Goal: Complete application form

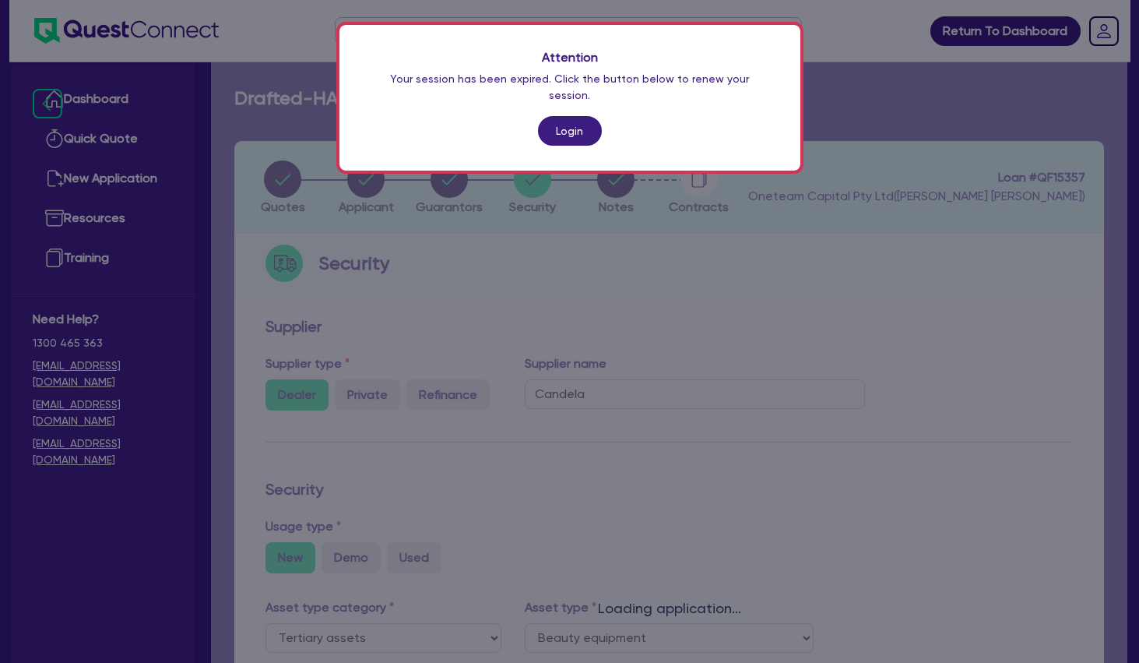
select select "TERTIARY_ASSETS"
select select "BEAUTY_EQUIPMENT"
click at [583, 123] on link "Login" at bounding box center [570, 131] width 64 height 30
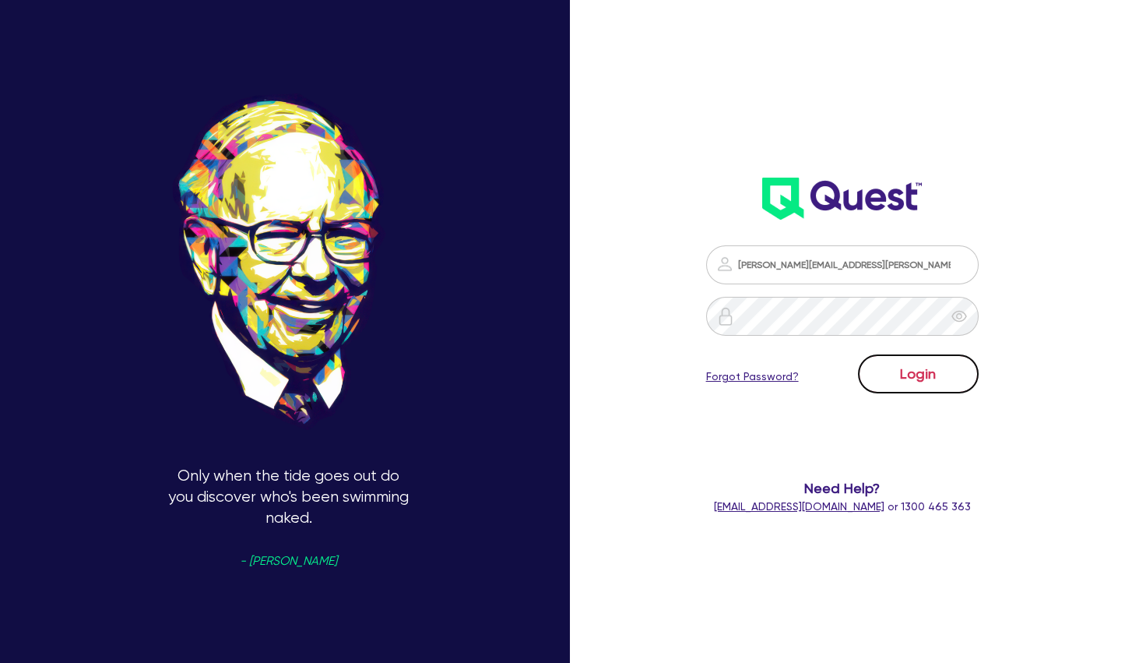
click at [910, 376] on button "Login" at bounding box center [918, 373] width 121 height 39
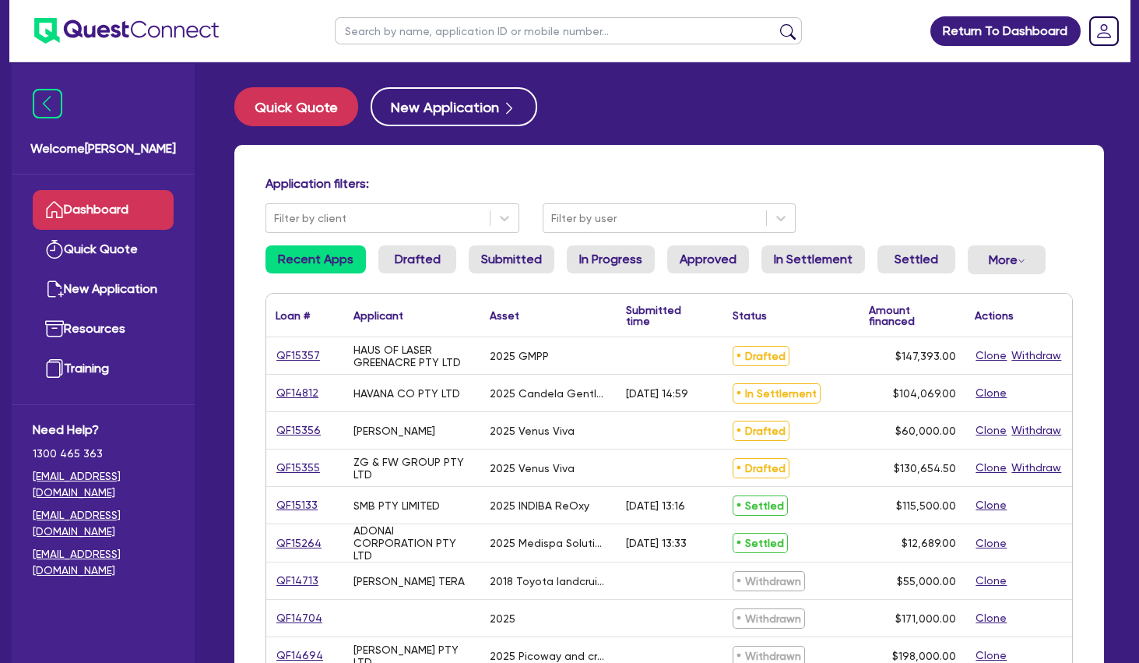
click at [500, 31] on input "text" at bounding box center [568, 30] width 467 height 27
type input "nuu"
click at [776, 23] on button "submit" at bounding box center [788, 34] width 25 height 22
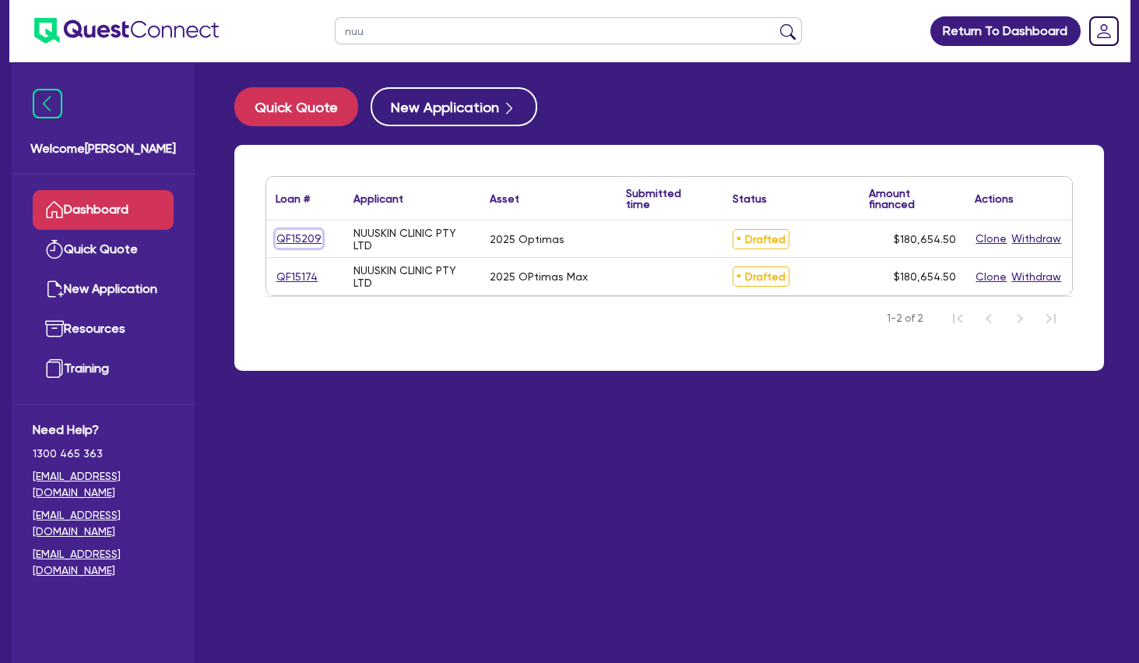
click at [297, 238] on link "QF15209" at bounding box center [299, 239] width 47 height 18
select select "TERTIARY_ASSETS"
select select "BEAUTY_EQUIPMENT"
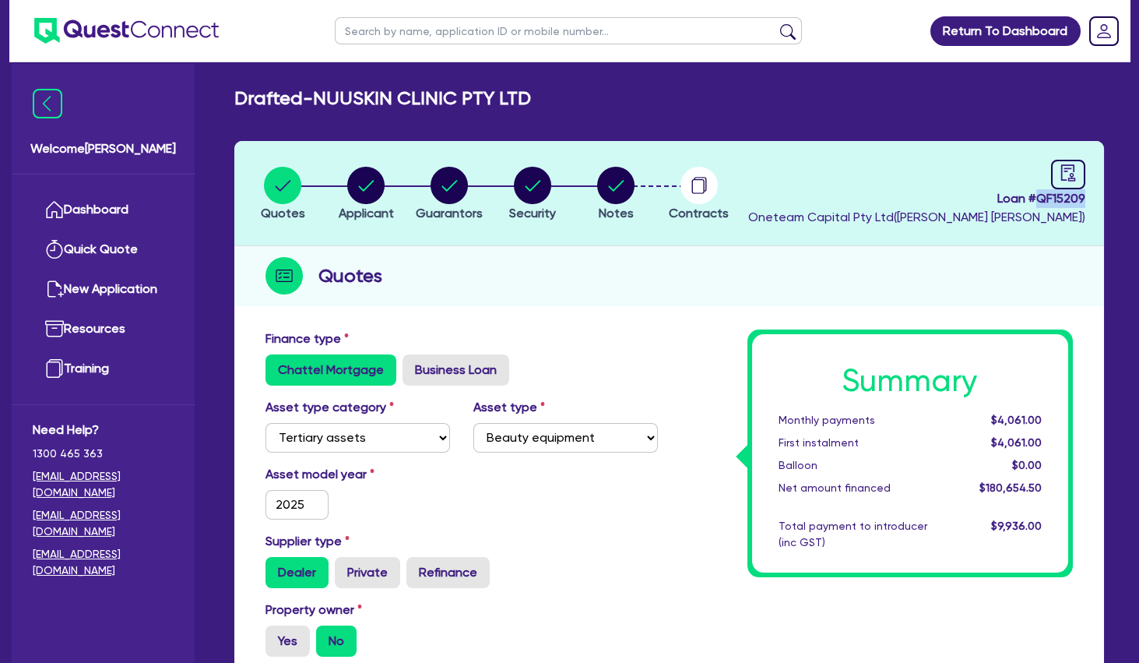
drag, startPoint x: 1089, startPoint y: 196, endPoint x: 1038, endPoint y: 202, distance: 50.9
click at [1038, 202] on header "Quotes Applicant [GEOGRAPHIC_DATA] Security Notes Contracts Loan # QF15209 Onet…" at bounding box center [669, 193] width 870 height 105
copy span "QF15209"
click at [625, 185] on circle "button" at bounding box center [615, 185] width 37 height 37
select select "Other"
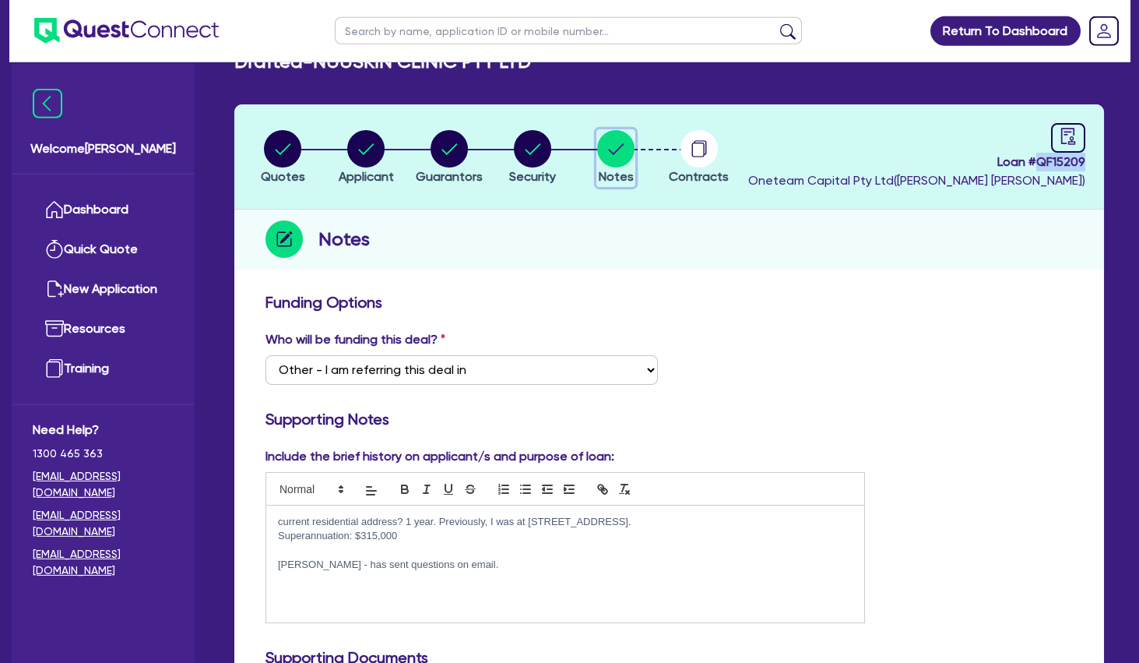
scroll to position [16, 0]
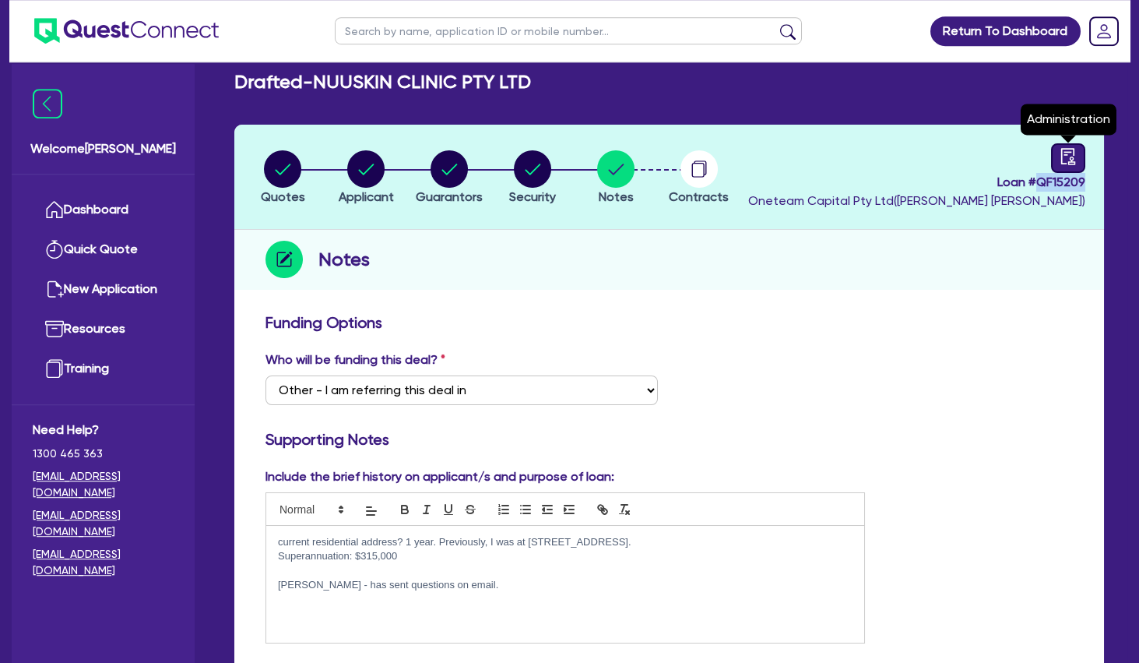
click at [1065, 156] on icon "audit" at bounding box center [1068, 156] width 17 height 17
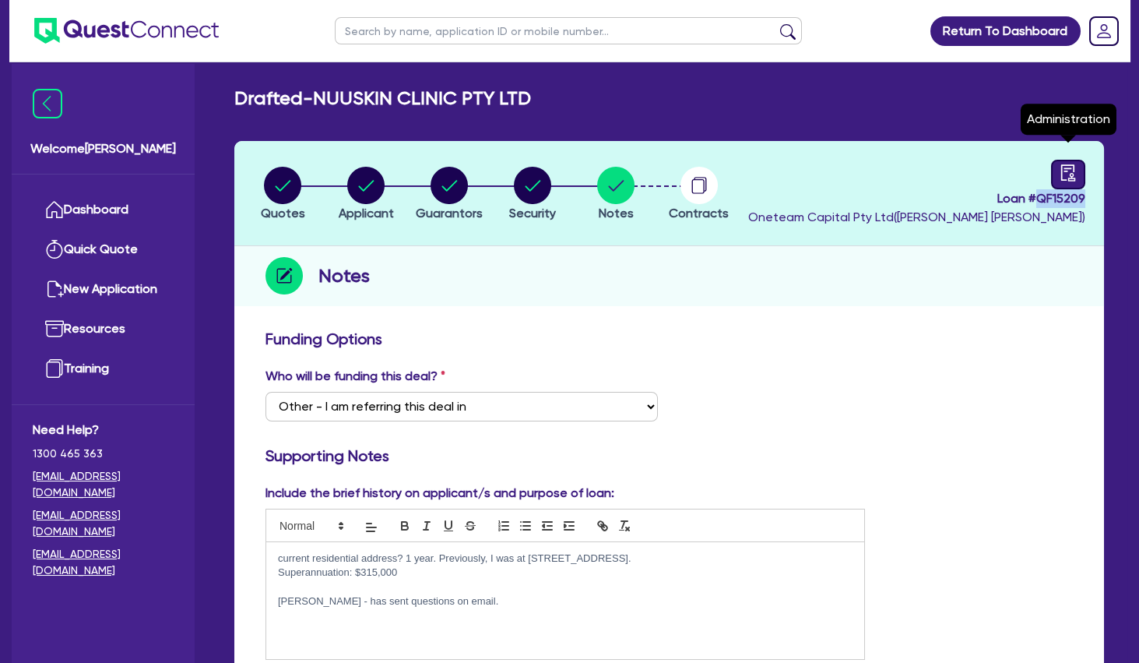
select select "DRAFTED_NEW"
select select "Other"
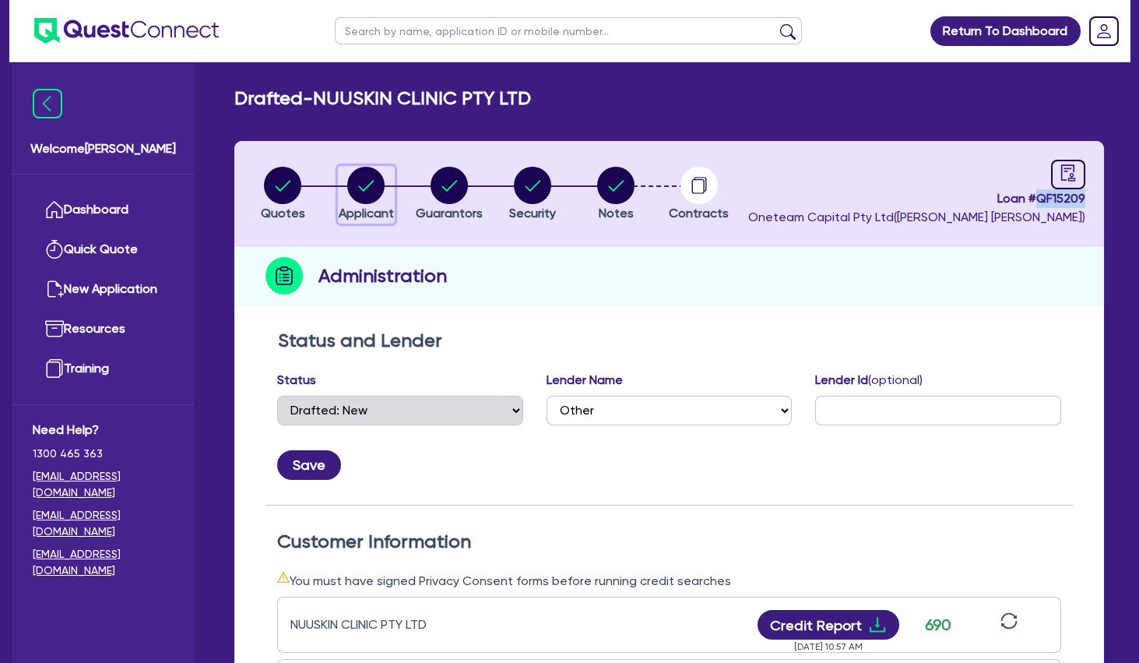
click at [369, 186] on icon "button" at bounding box center [367, 185] width 16 height 11
select select "COMPANY"
select select "HEALTH_BEAUTY"
select select "HAIR_BEAUTY_SALONS"
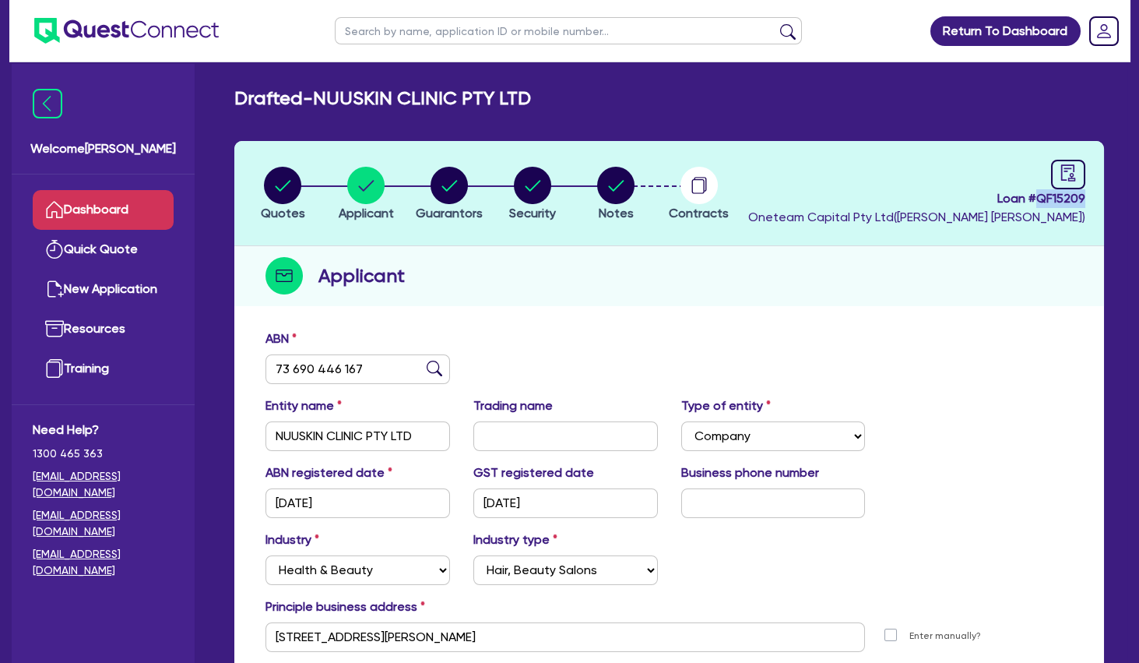
click at [133, 205] on link "Dashboard" at bounding box center [103, 210] width 141 height 40
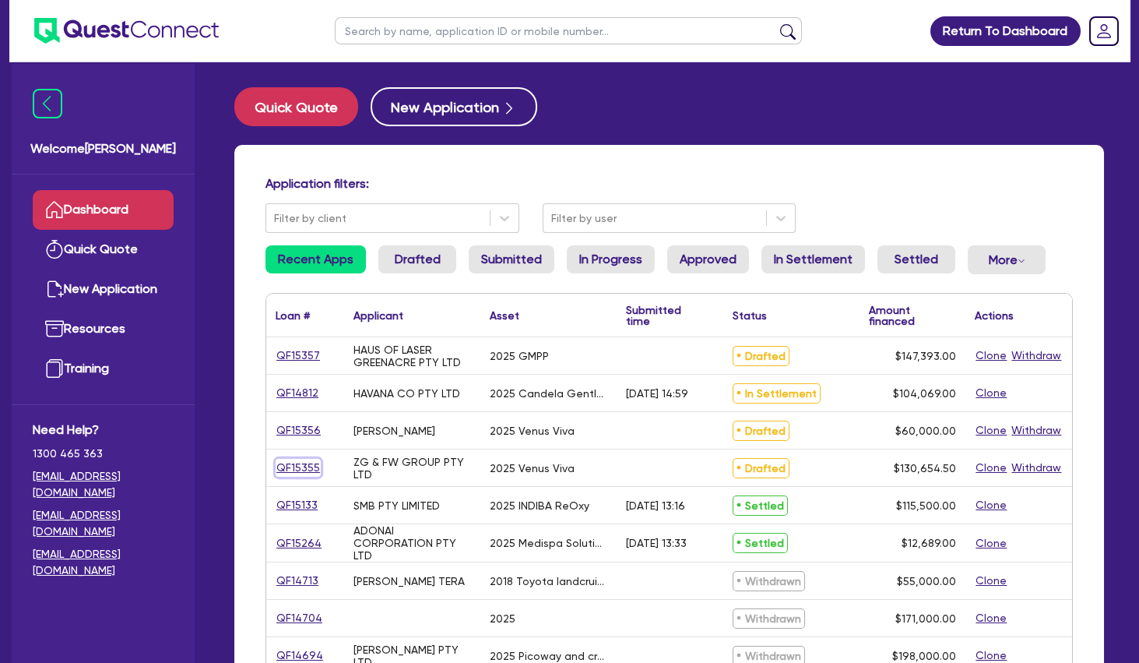
click at [306, 465] on link "QF15355" at bounding box center [298, 468] width 45 height 18
select select "TERTIARY_ASSETS"
select select "BEAUTY_EQUIPMENT"
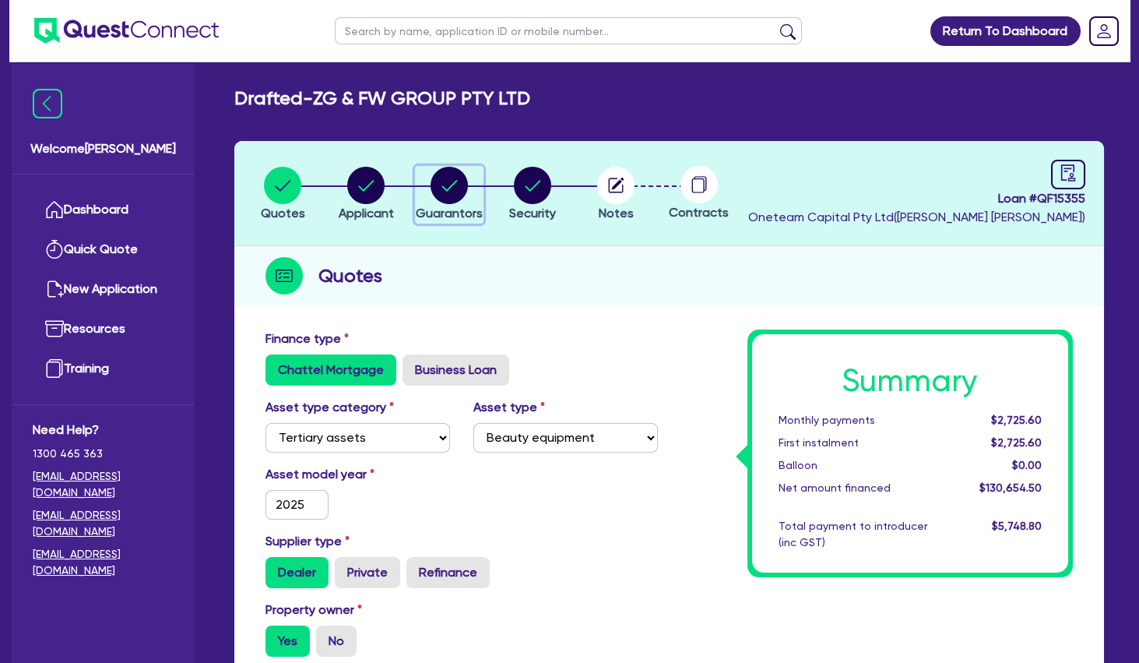
click at [443, 196] on circle "button" at bounding box center [449, 185] width 37 height 37
select select "MRS"
select select "[GEOGRAPHIC_DATA]"
select select "MARRIED"
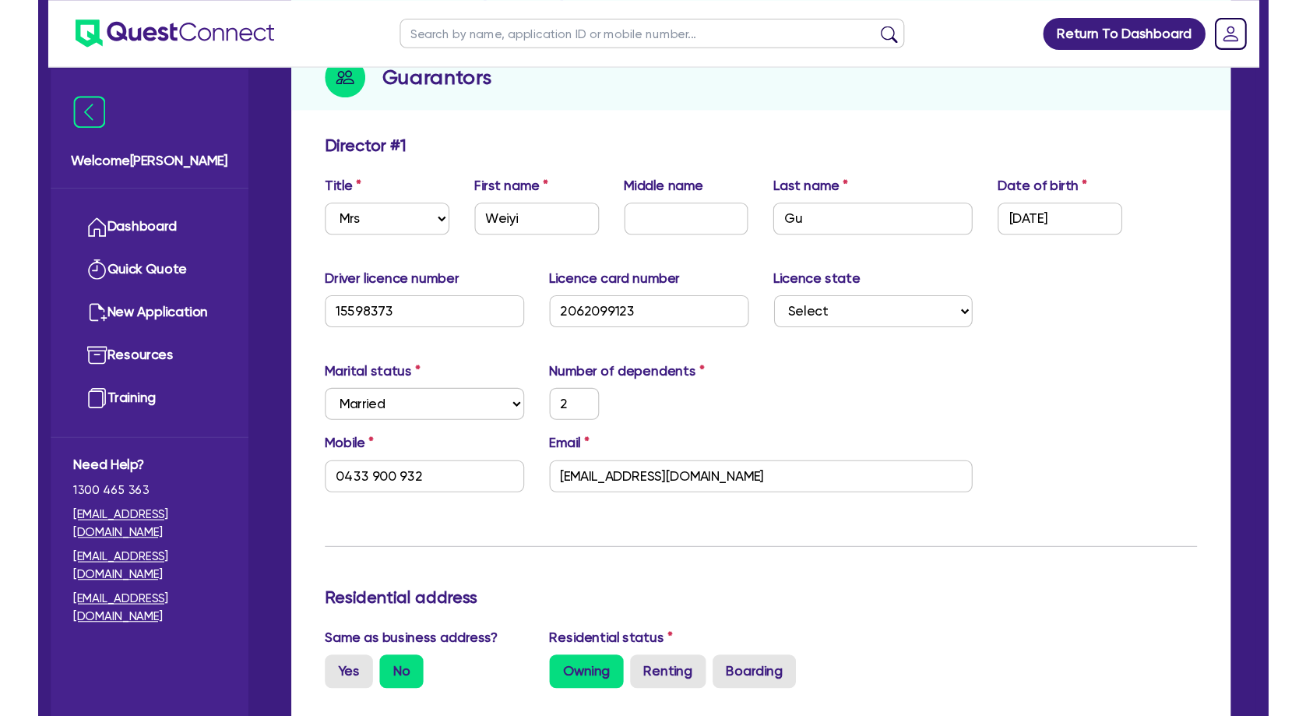
scroll to position [209, 0]
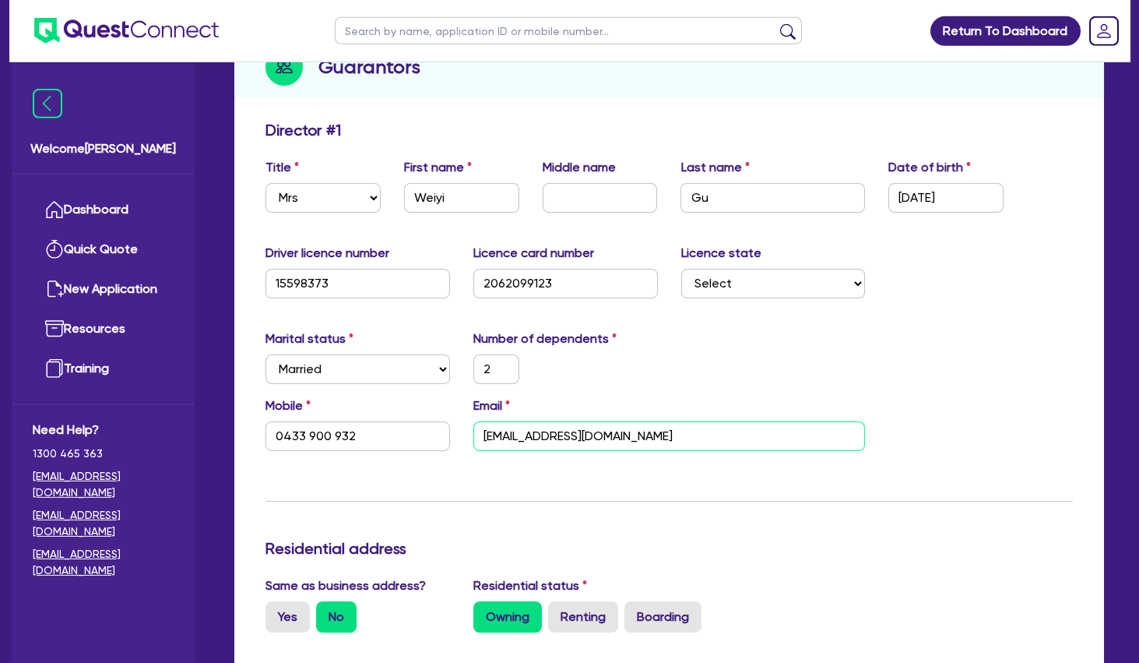
click at [529, 440] on input "[EMAIL_ADDRESS][DOMAIN_NAME]" at bounding box center [669, 436] width 393 height 30
click at [435, 207] on input "Weiyi" at bounding box center [461, 198] width 115 height 30
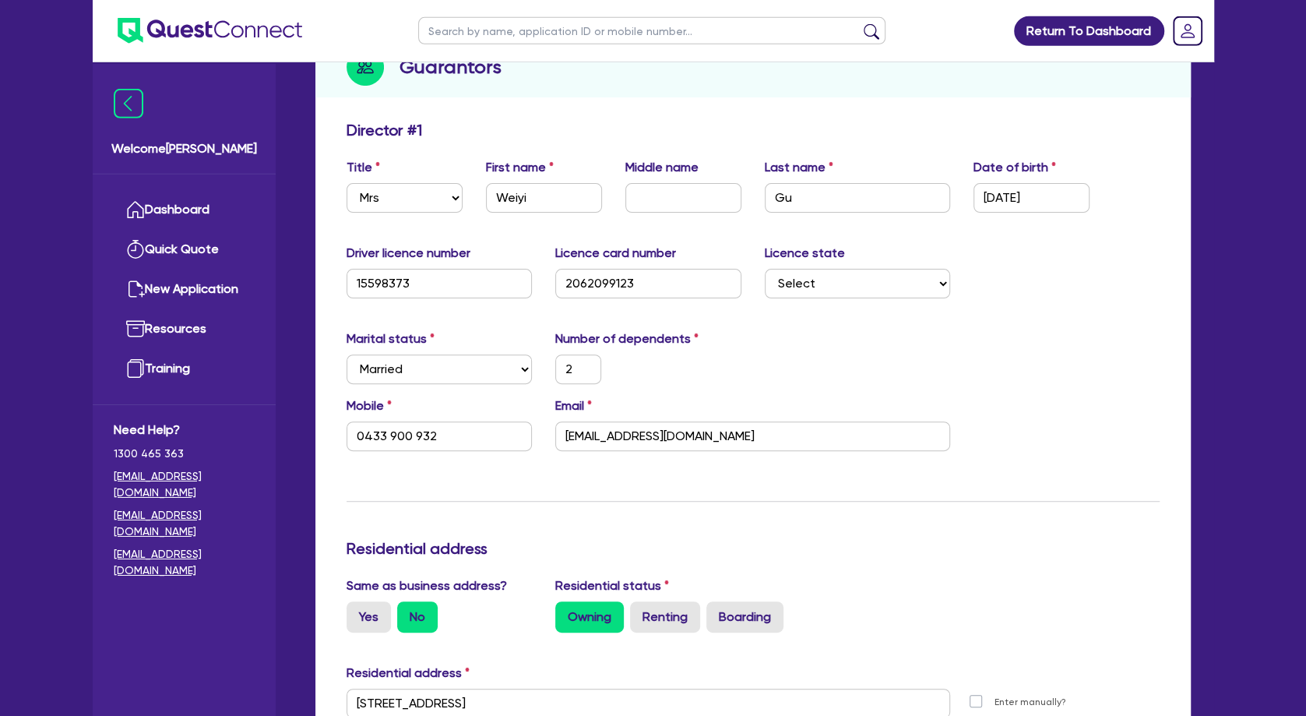
click at [506, 129] on div "Director # 1" at bounding box center [753, 133] width 836 height 25
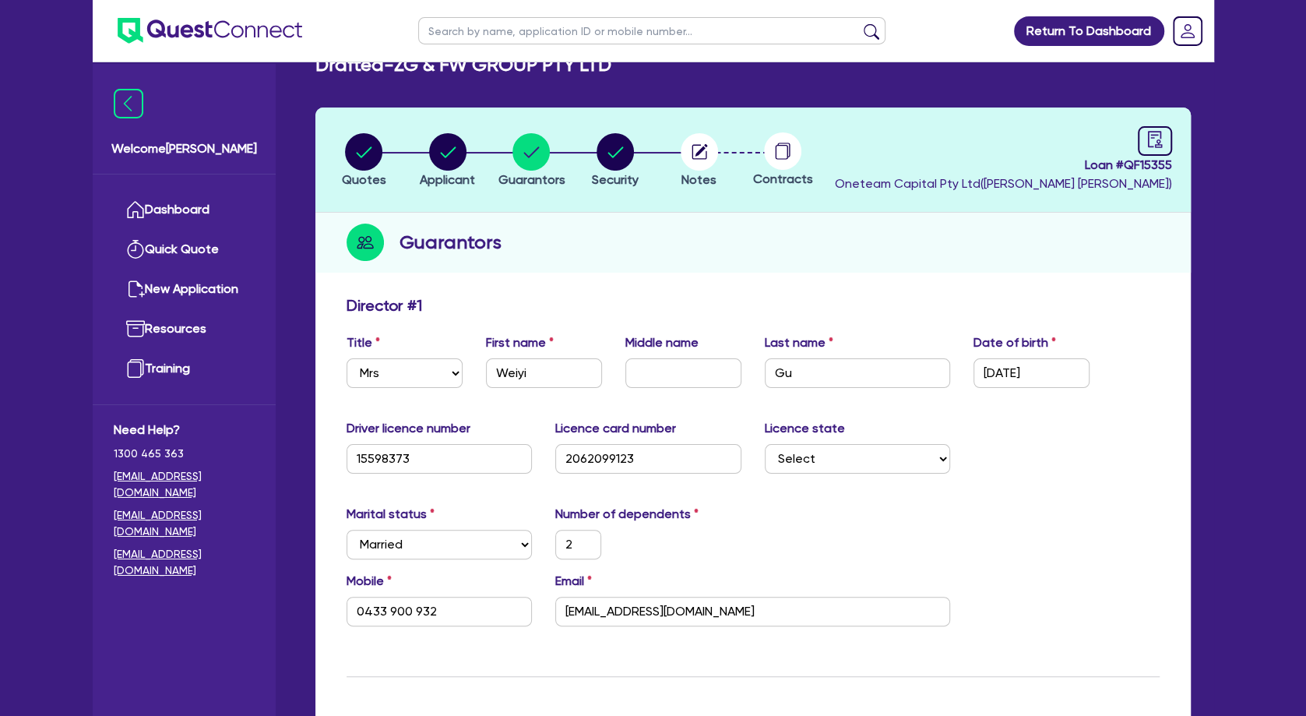
scroll to position [0, 0]
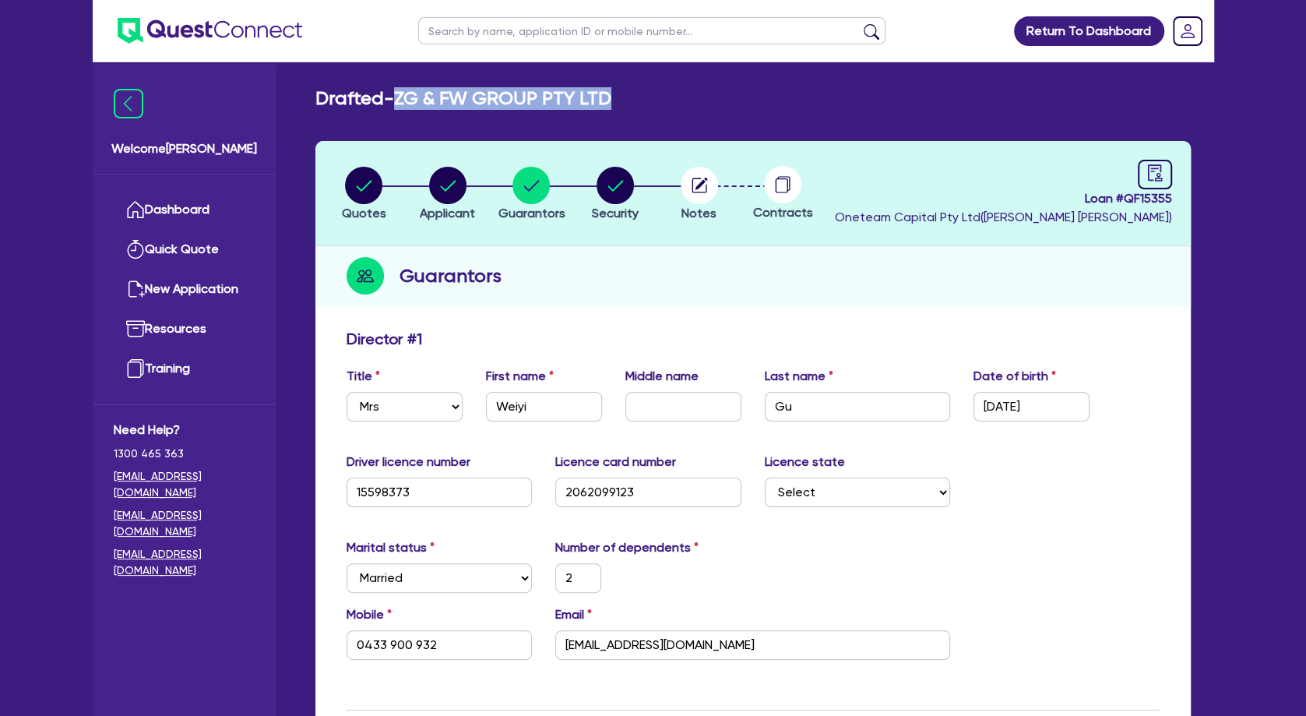
drag, startPoint x: 631, startPoint y: 95, endPoint x: 407, endPoint y: 94, distance: 224.3
click at [407, 94] on div "Drafted - ZG & FW GROUP PTY LTD" at bounding box center [753, 98] width 899 height 23
copy h2 "ZG & FW GROUP PTY LTD"
click at [371, 175] on circle "button" at bounding box center [363, 185] width 37 height 37
select select "TERTIARY_ASSETS"
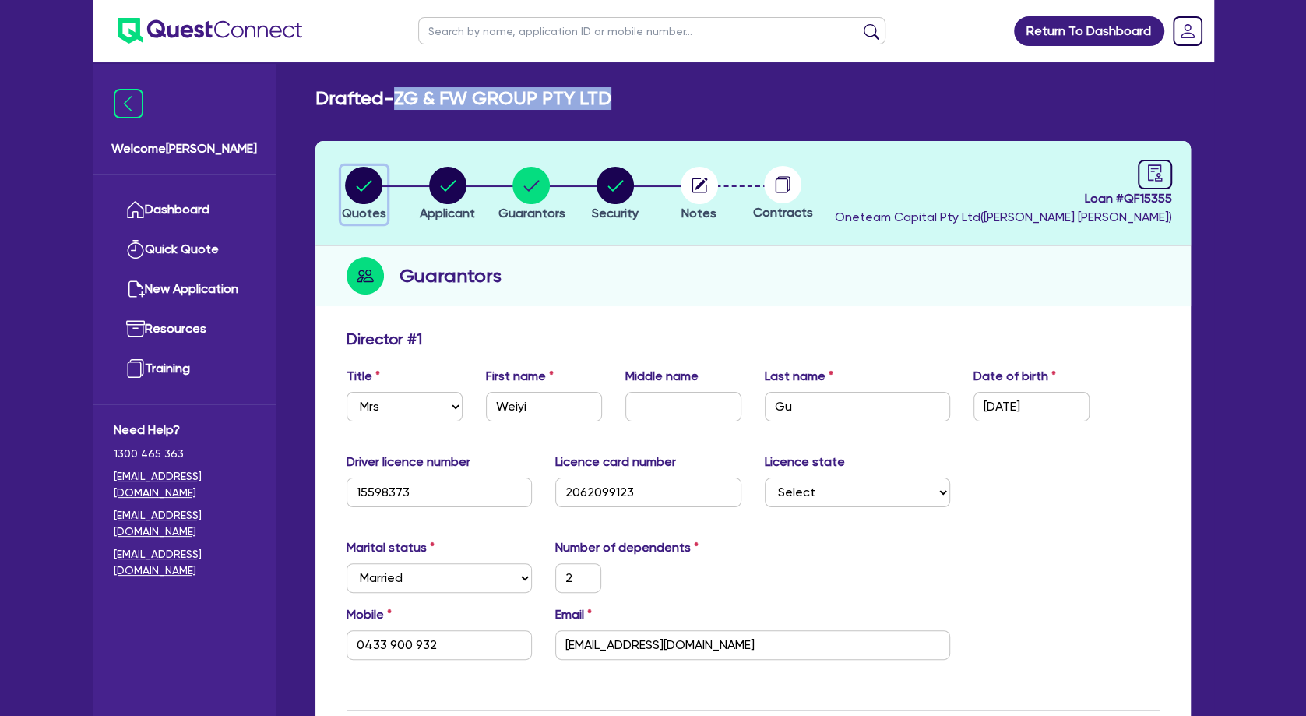
select select "BEAUTY_EQUIPMENT"
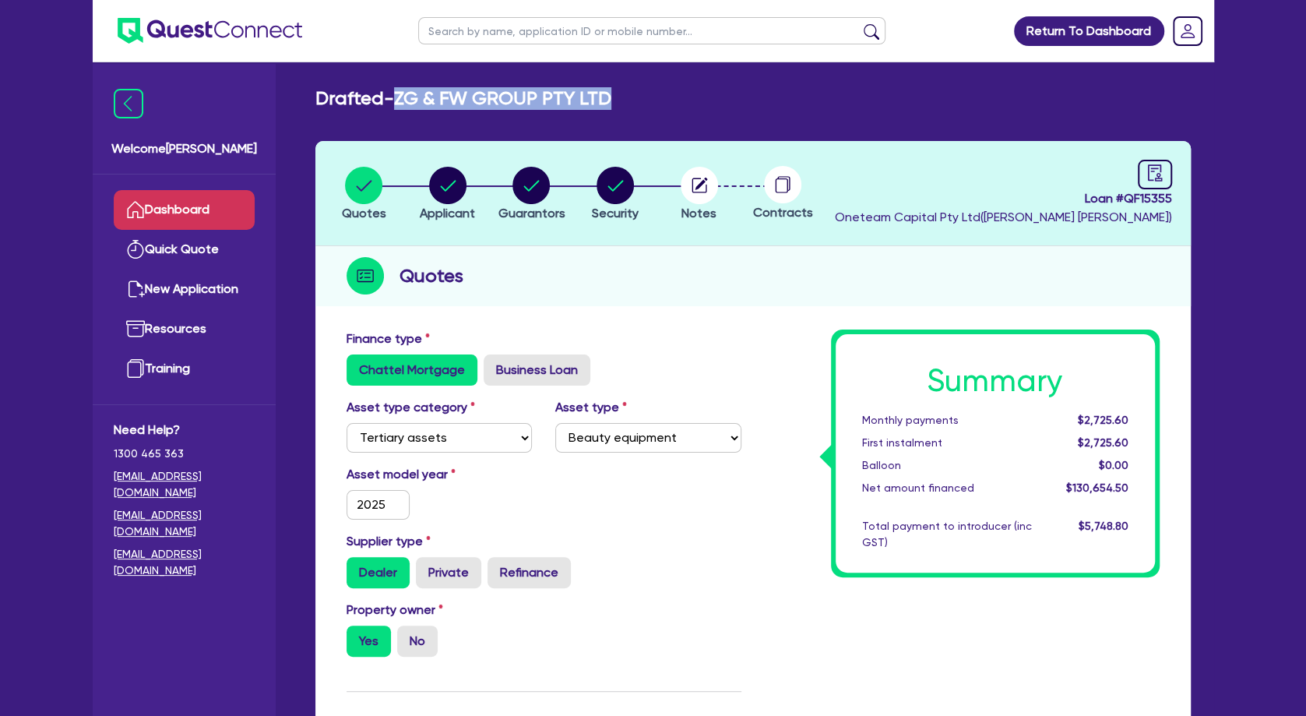
click at [214, 209] on link "Dashboard" at bounding box center [184, 210] width 141 height 40
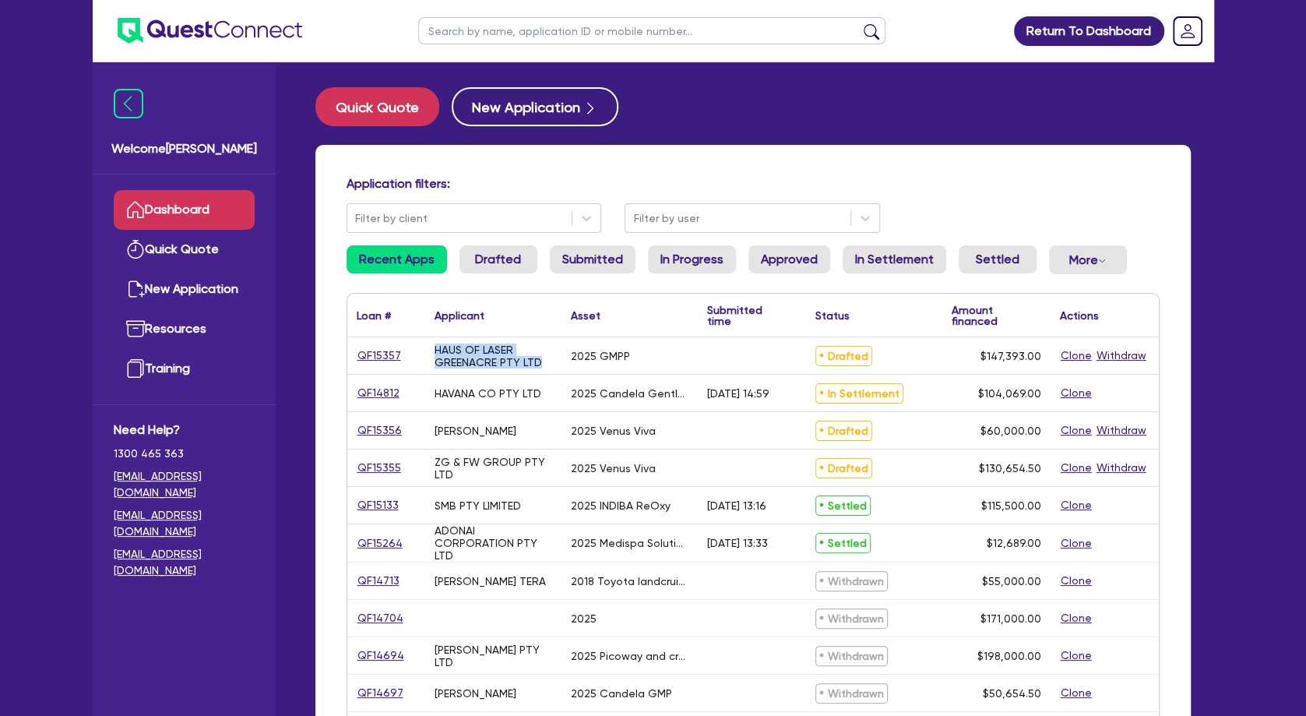
drag, startPoint x: 540, startPoint y: 366, endPoint x: 429, endPoint y: 349, distance: 111.9
click at [429, 349] on div "HAUS OF LASER GREENACRE PTY LTD" at bounding box center [493, 355] width 136 height 37
copy div "HAUS OF LASER GREENACRE PTY LTD"
click at [497, 357] on div "HAUS OF LASER GREENACRE PTY LTD" at bounding box center [494, 355] width 118 height 25
click at [369, 355] on link "QF15357" at bounding box center [379, 356] width 45 height 18
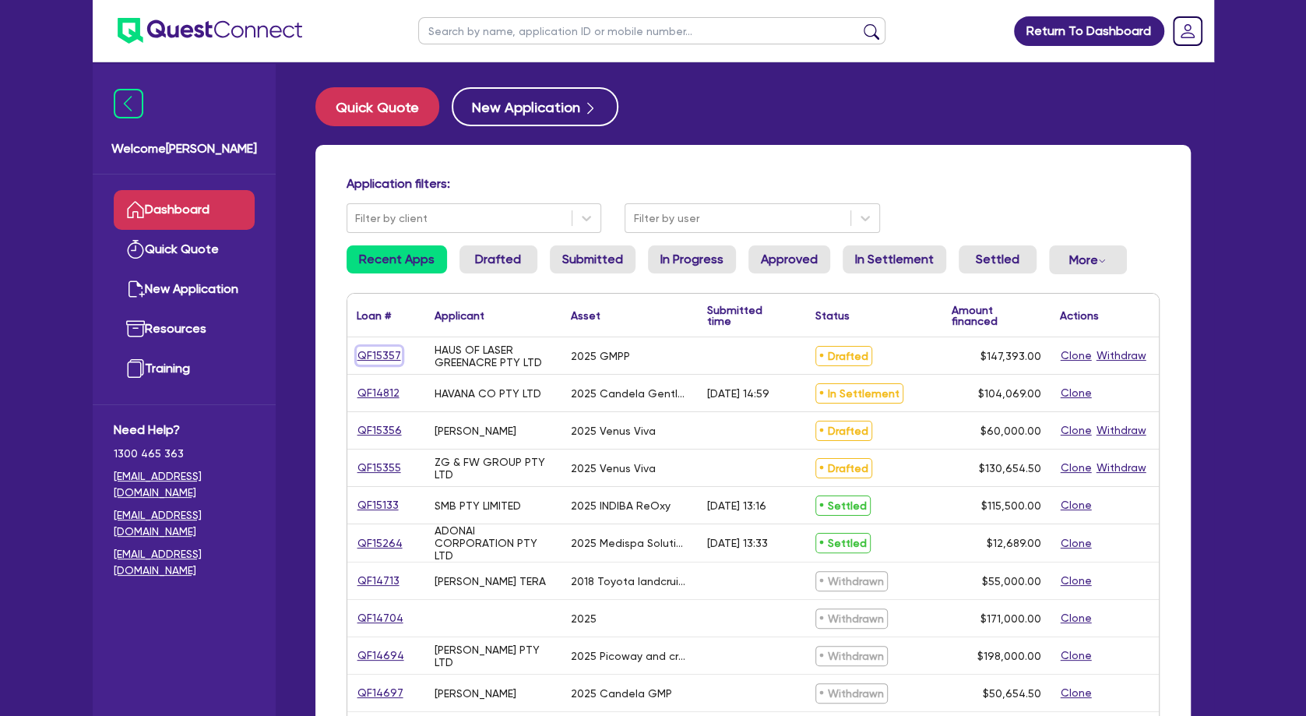
select select "TERTIARY_ASSETS"
select select "BEAUTY_EQUIPMENT"
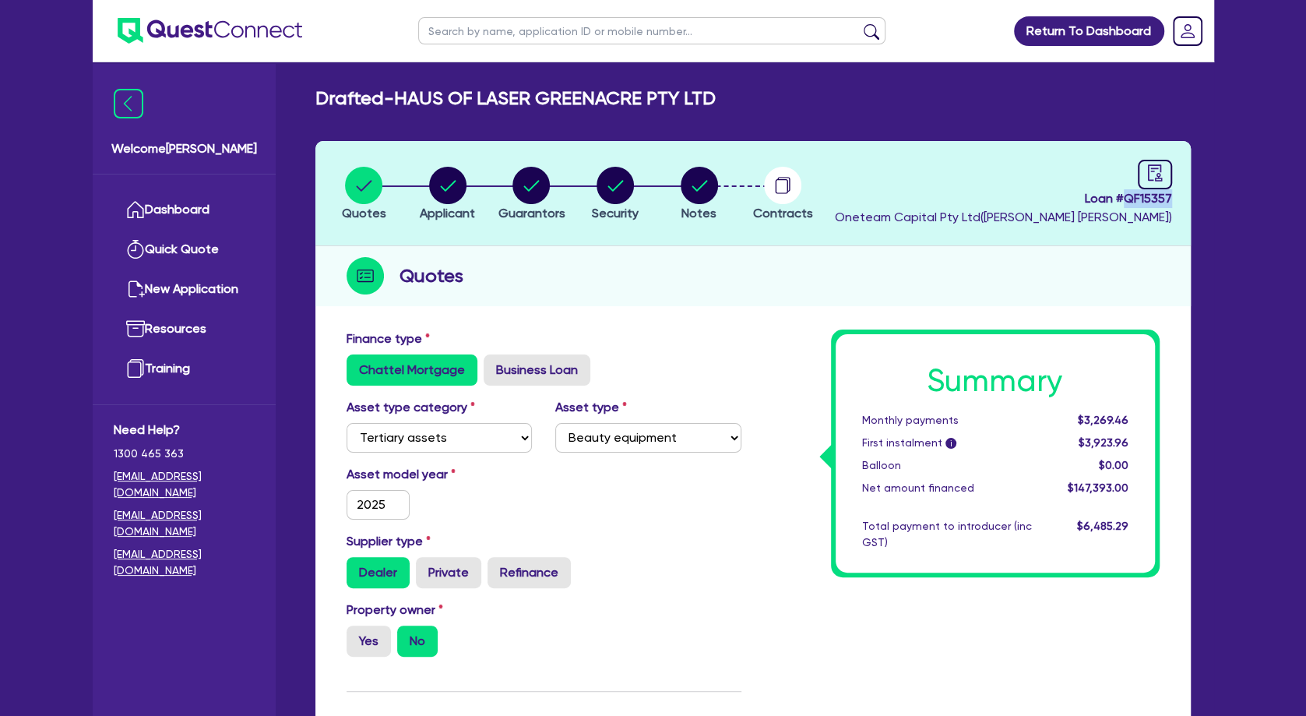
drag, startPoint x: 1177, startPoint y: 194, endPoint x: 1125, endPoint y: 201, distance: 52.6
click at [1125, 201] on header "Quotes Applicant [GEOGRAPHIC_DATA] Security Notes Contracts Loan # QF15357 Onet…" at bounding box center [752, 193] width 875 height 105
copy span "QF15357"
